Goal: Navigation & Orientation: Find specific page/section

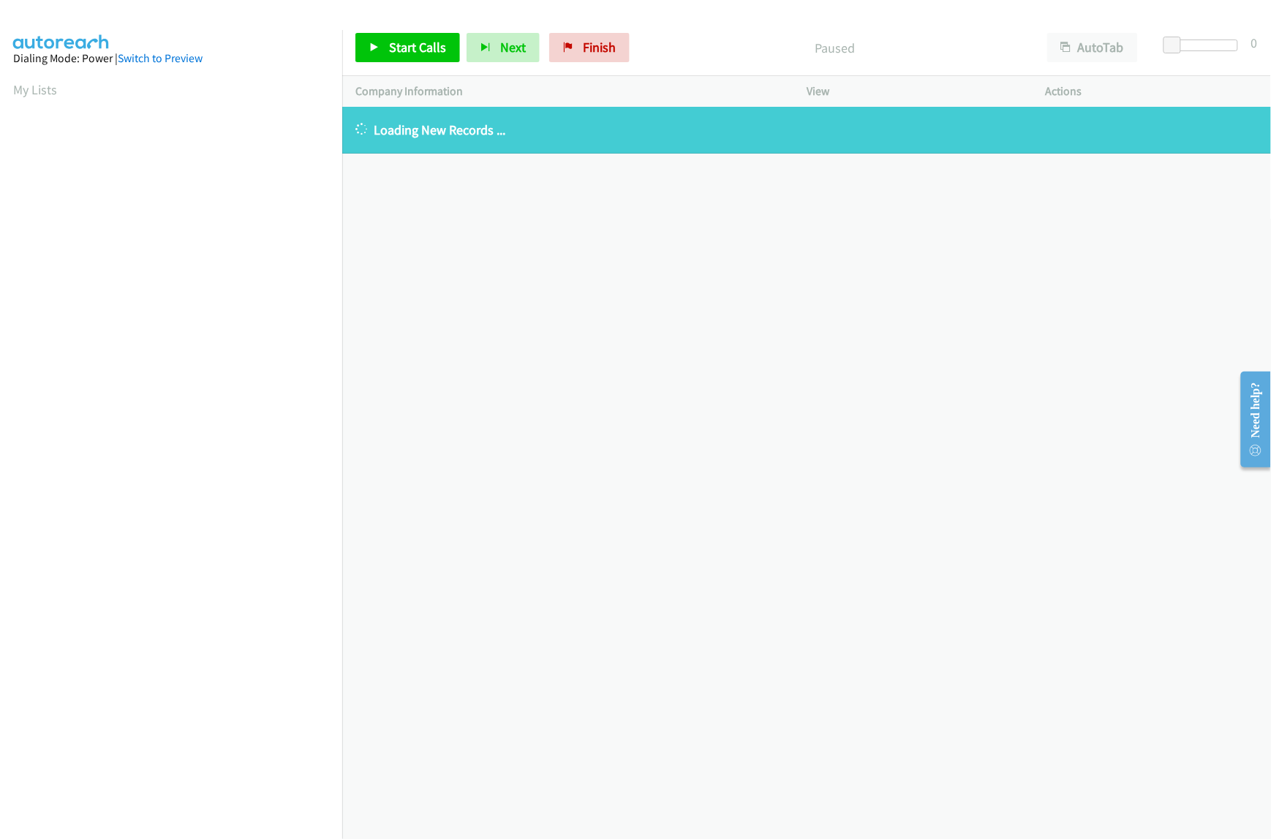
scroll to position [0, 2]
click at [18, 85] on link "My Lists" at bounding box center [35, 89] width 44 height 17
